Goal: Transaction & Acquisition: Purchase product/service

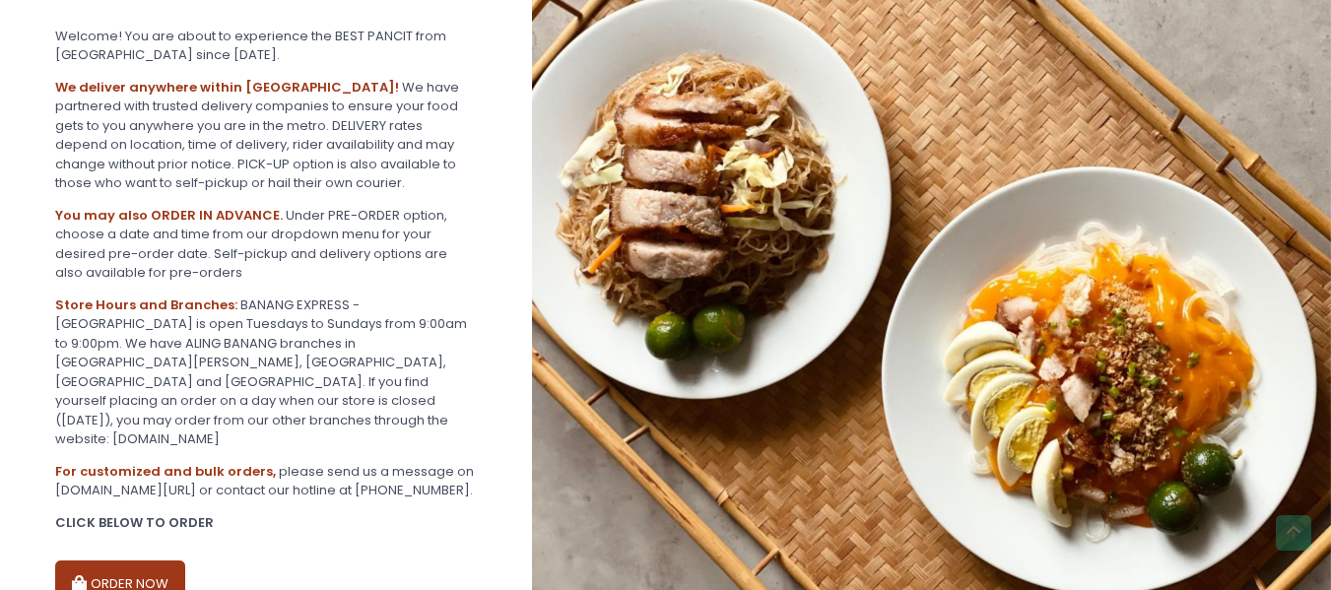
scroll to position [394, 0]
click at [127, 560] on button "ORDER NOW" at bounding box center [120, 583] width 130 height 47
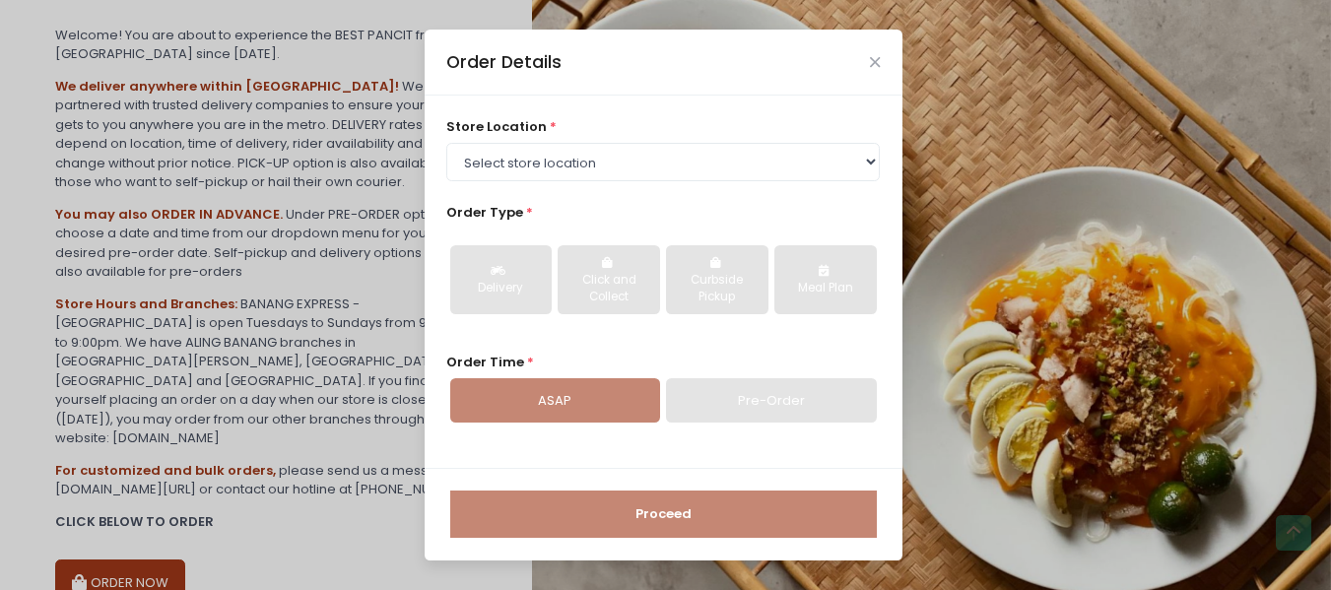
drag, startPoint x: 638, startPoint y: 140, endPoint x: 637, endPoint y: 172, distance: 32.5
click at [641, 166] on div "store location * Select store location BANANG EXPRESS - [GEOGRAPHIC_DATA], [GEO…" at bounding box center [663, 148] width 434 height 63
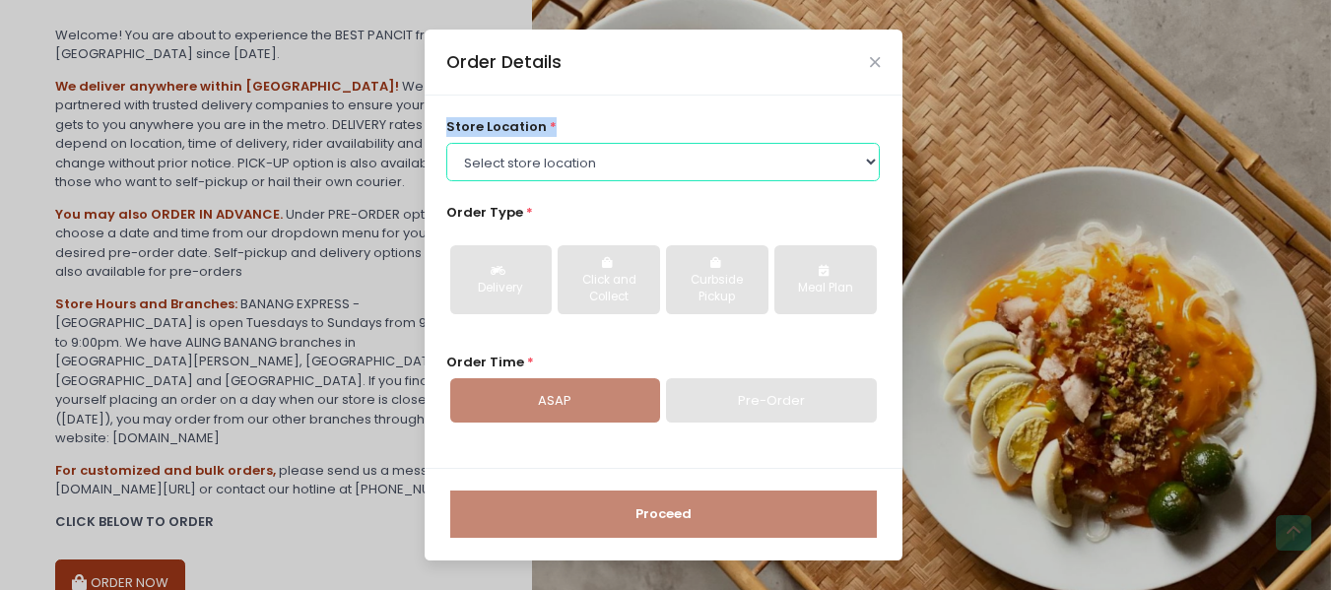
click at [637, 172] on select "Select store location BANANG EXPRESS - [GEOGRAPHIC_DATA], [GEOGRAPHIC_DATA] BAN…" at bounding box center [663, 161] width 434 height 37
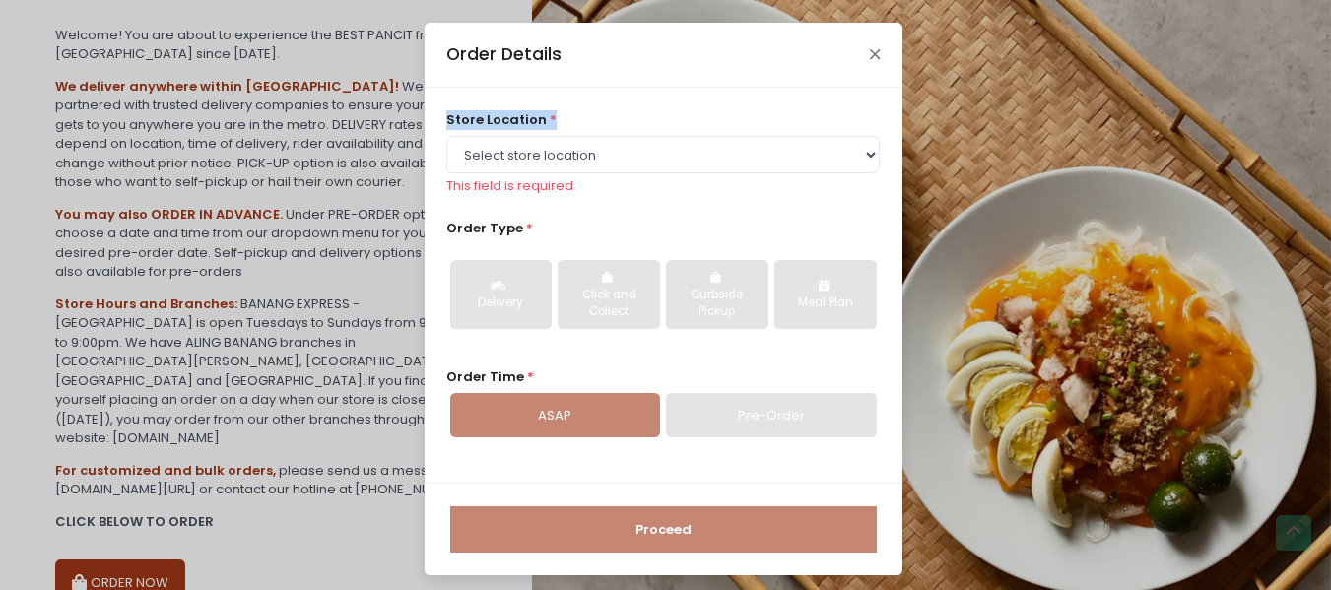
click at [878, 63] on div "Order Details" at bounding box center [664, 55] width 478 height 65
drag, startPoint x: 865, startPoint y: 56, endPoint x: 751, endPoint y: 57, distance: 114.3
click at [870, 56] on icon "Close" at bounding box center [875, 54] width 10 height 15
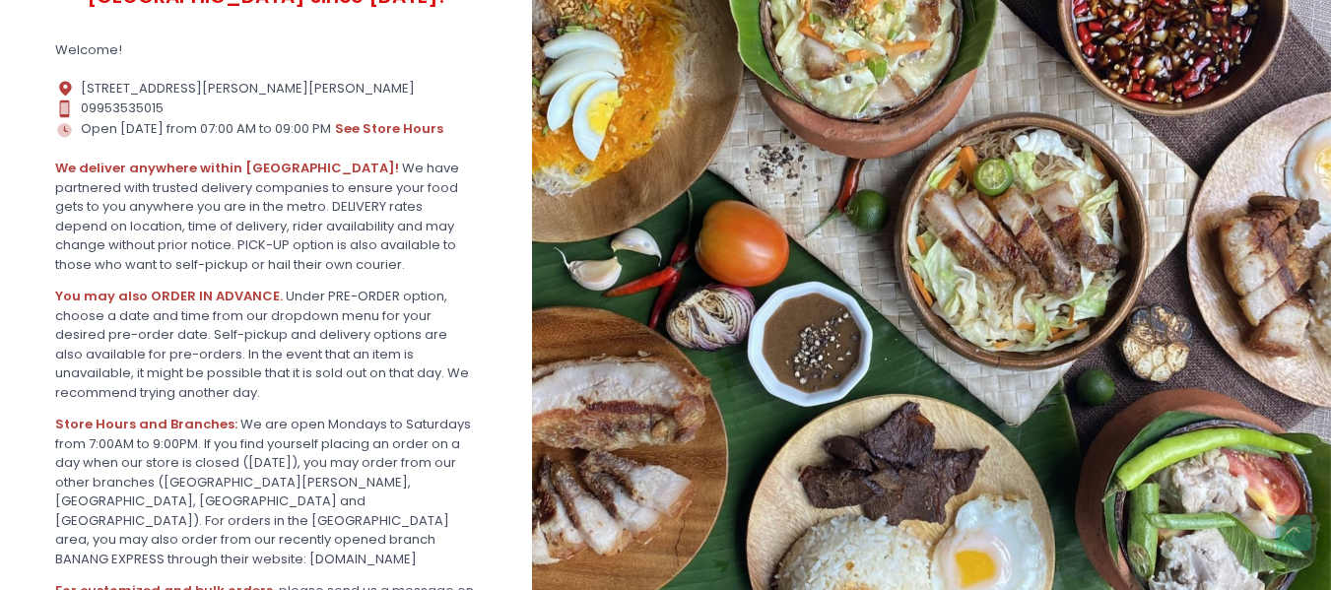
scroll to position [650, 0]
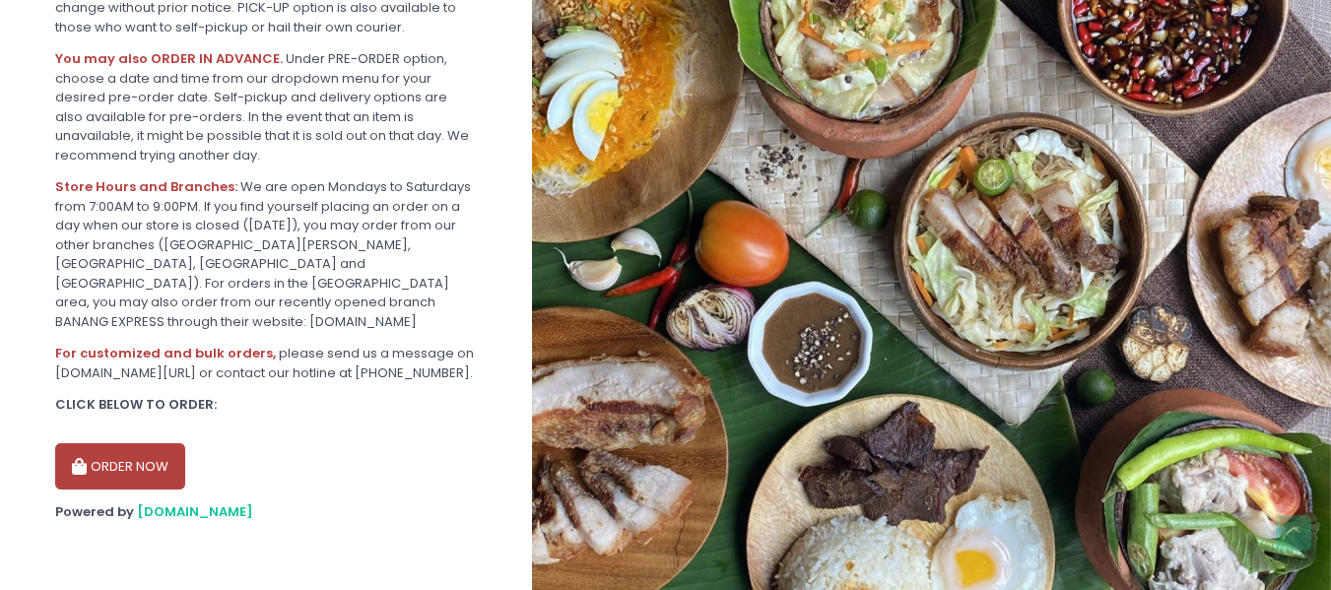
click at [121, 472] on button "ORDER NOW" at bounding box center [120, 466] width 130 height 47
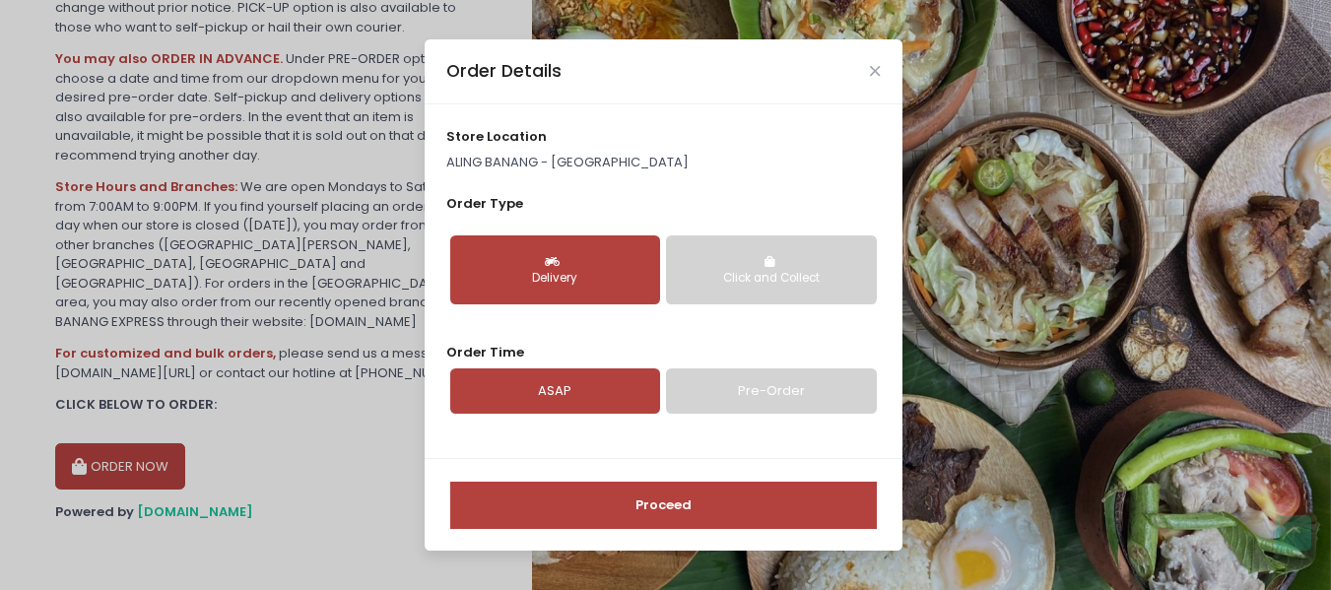
click at [589, 165] on p "ALING BANANG - Quezon City" at bounding box center [663, 163] width 434 height 20
click at [884, 75] on div "Order Details" at bounding box center [664, 71] width 478 height 65
click at [871, 72] on icon "Close" at bounding box center [875, 71] width 10 height 15
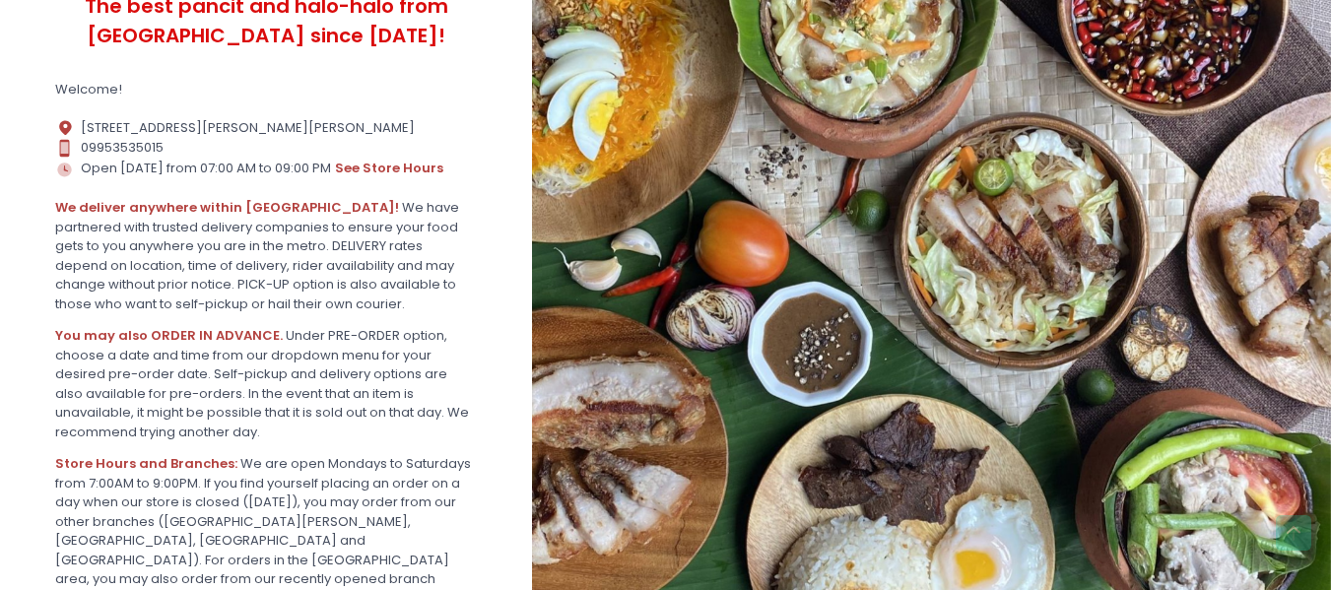
scroll to position [256, 0]
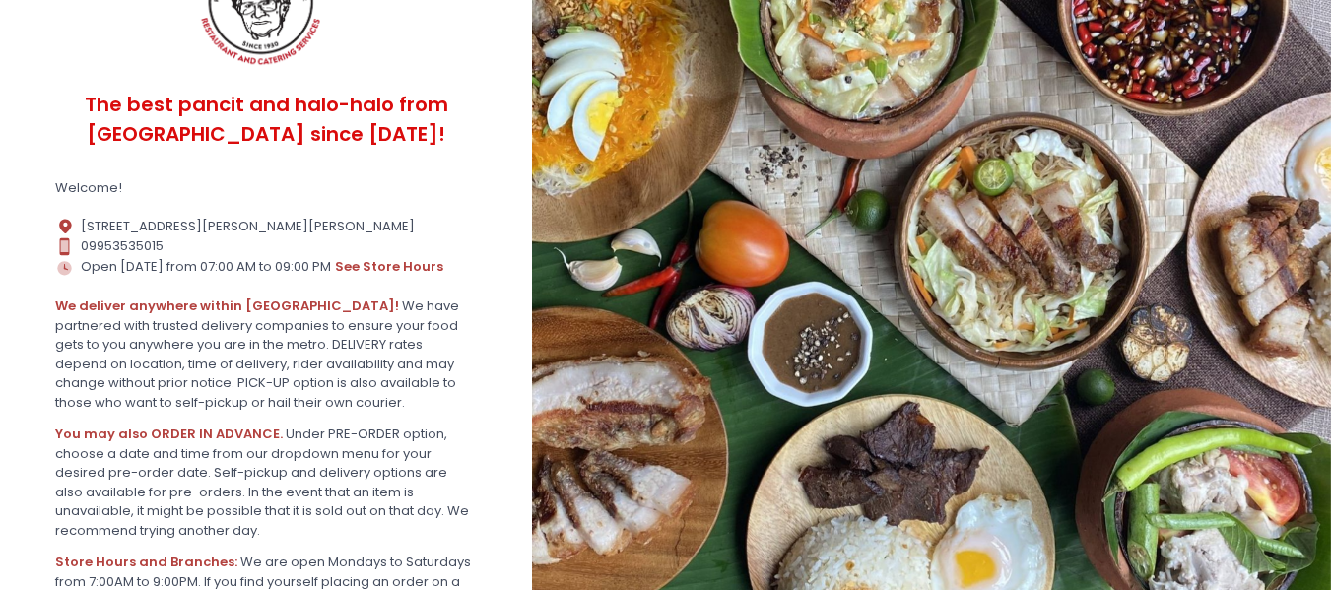
drag, startPoint x: 164, startPoint y: 242, endPoint x: 431, endPoint y: 1, distance: 360.0
click at [139, 137] on section "By using our site you are consenting to the use of cookies as described in our …" at bounding box center [266, 355] width 532 height 1222
